Goal: Register for event/course

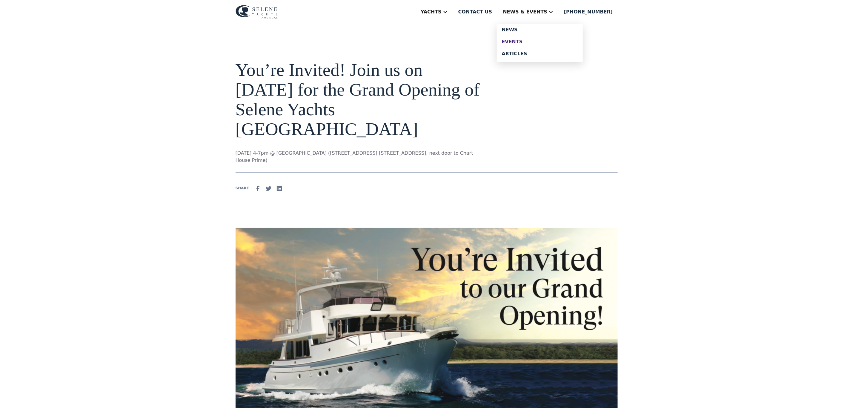
click at [532, 38] on link "Events" at bounding box center [540, 42] width 86 height 12
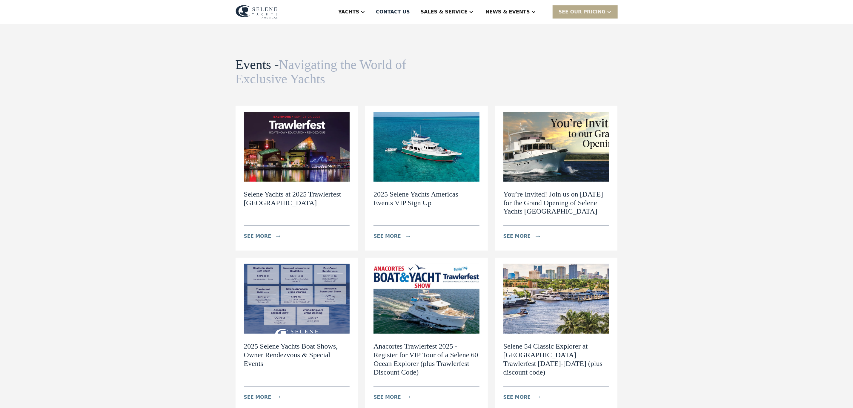
scroll to position [45, 0]
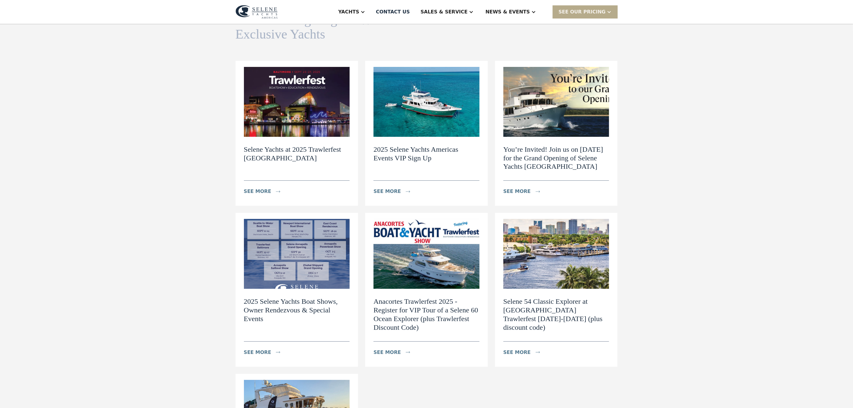
click at [423, 158] on h2 "2025 Selene Yachts Americas Events VIP Sign Up" at bounding box center [426, 153] width 106 height 17
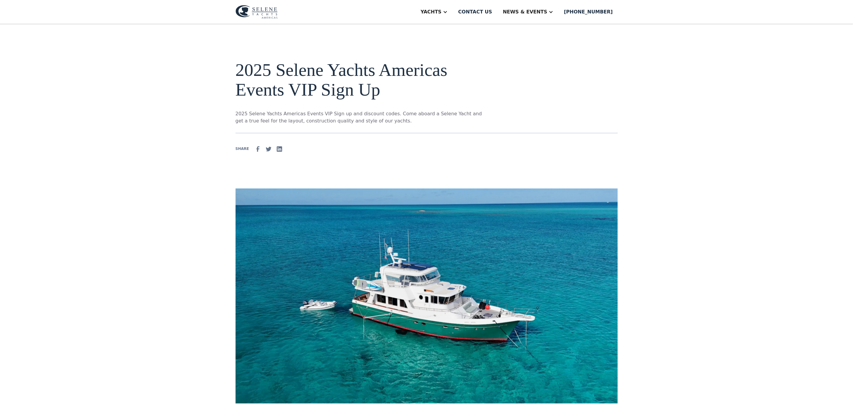
click at [247, 13] on img at bounding box center [256, 12] width 42 height 14
